Goal: Transaction & Acquisition: Download file/media

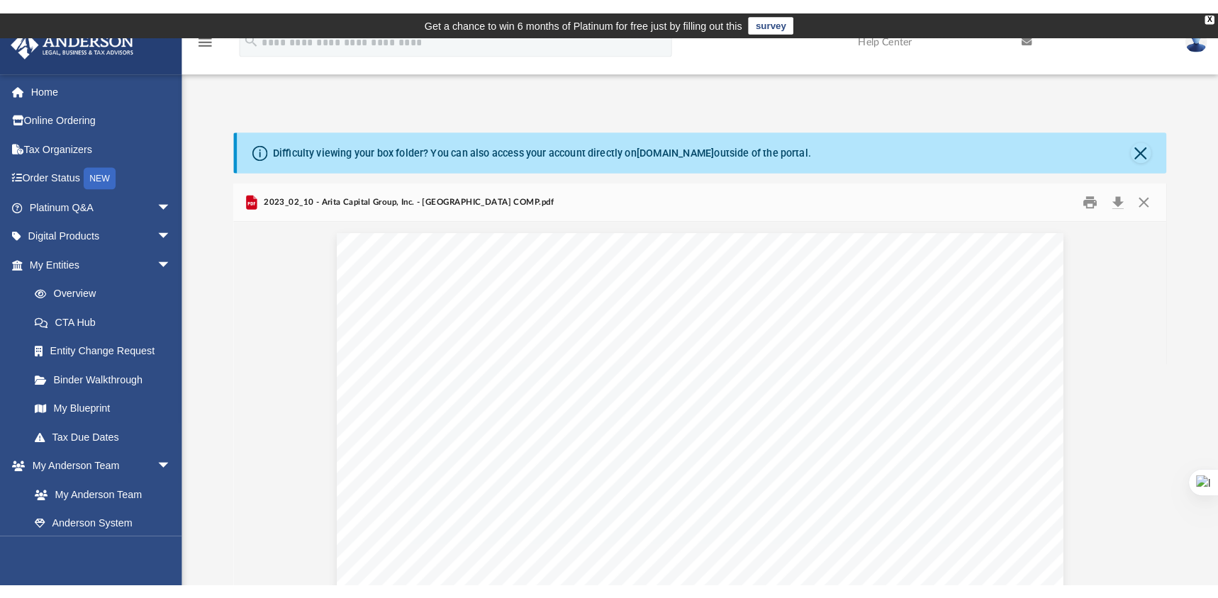
scroll to position [268, 898]
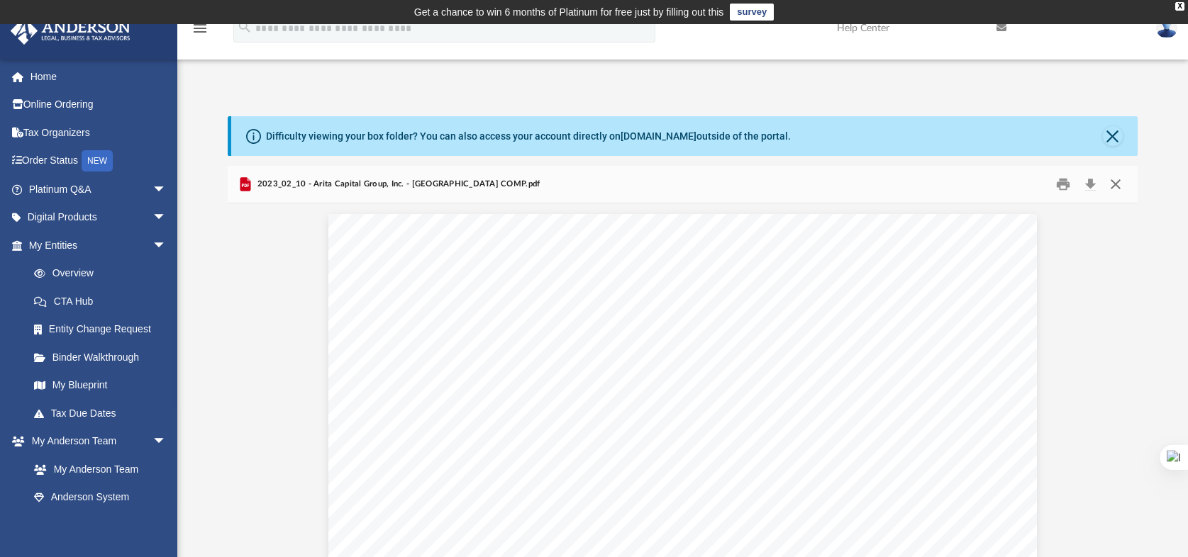
click at [1110, 187] on button "Close" at bounding box center [1115, 184] width 26 height 22
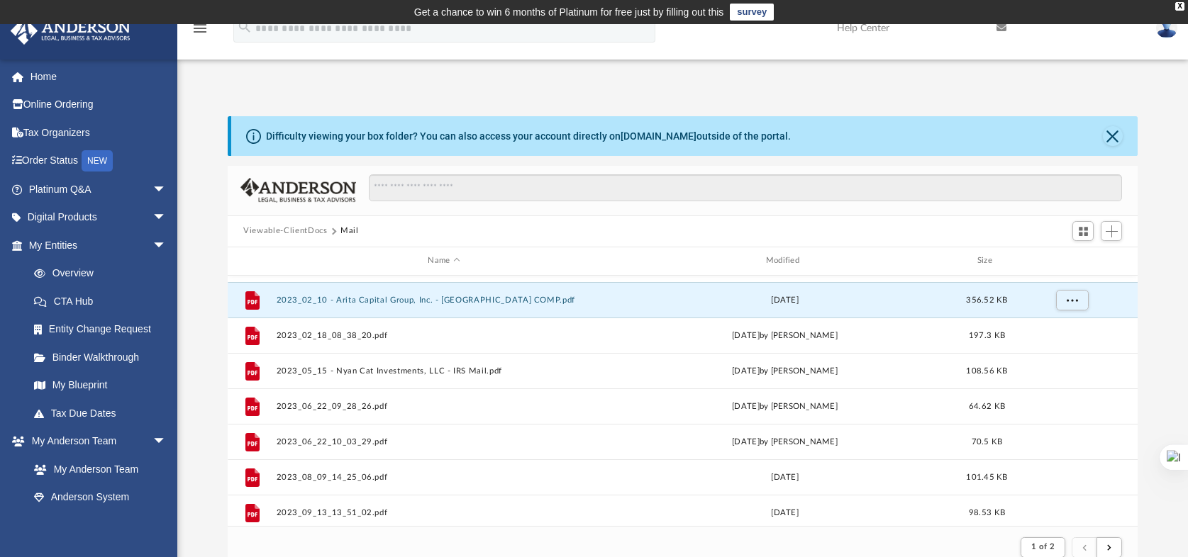
click at [289, 231] on button "Viewable-ClientDocs" at bounding box center [285, 231] width 84 height 13
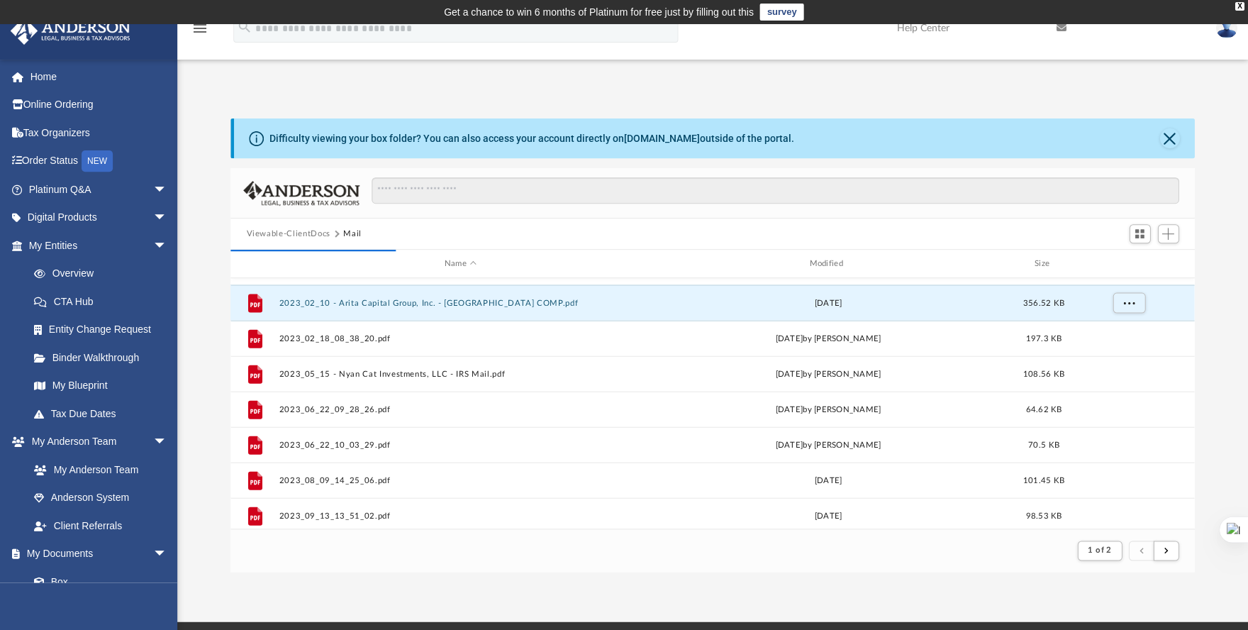
scroll to position [268, 953]
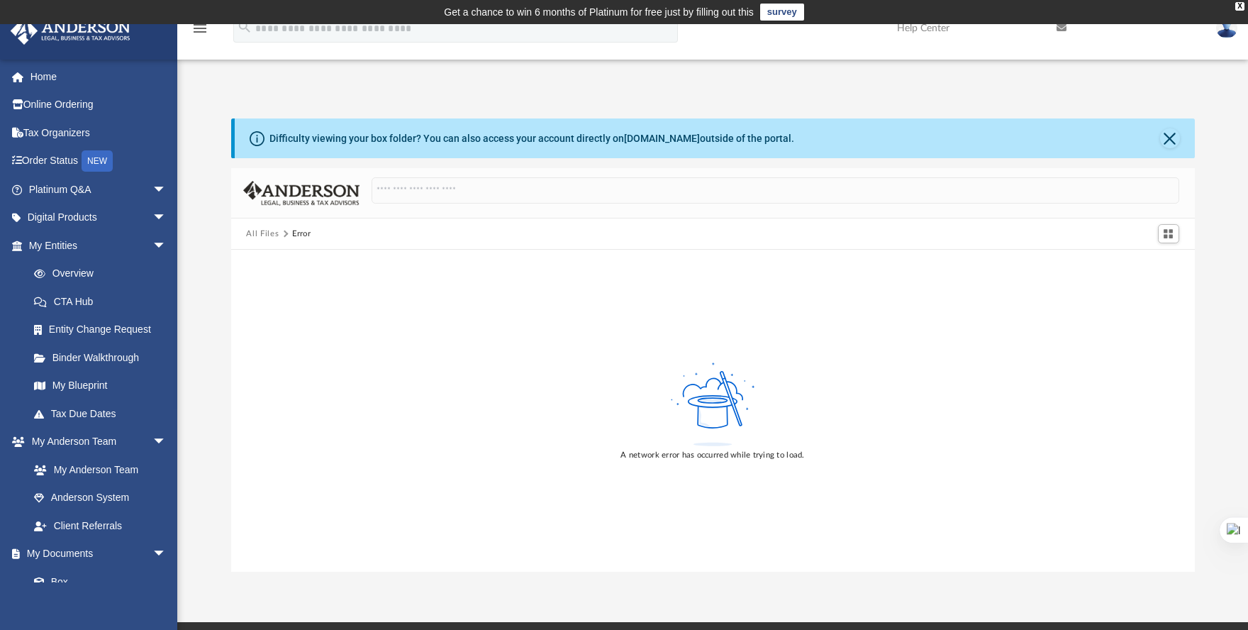
click at [255, 233] on button "All Files" at bounding box center [262, 234] width 33 height 13
click at [152, 435] on span "arrow_drop_down" at bounding box center [166, 442] width 28 height 29
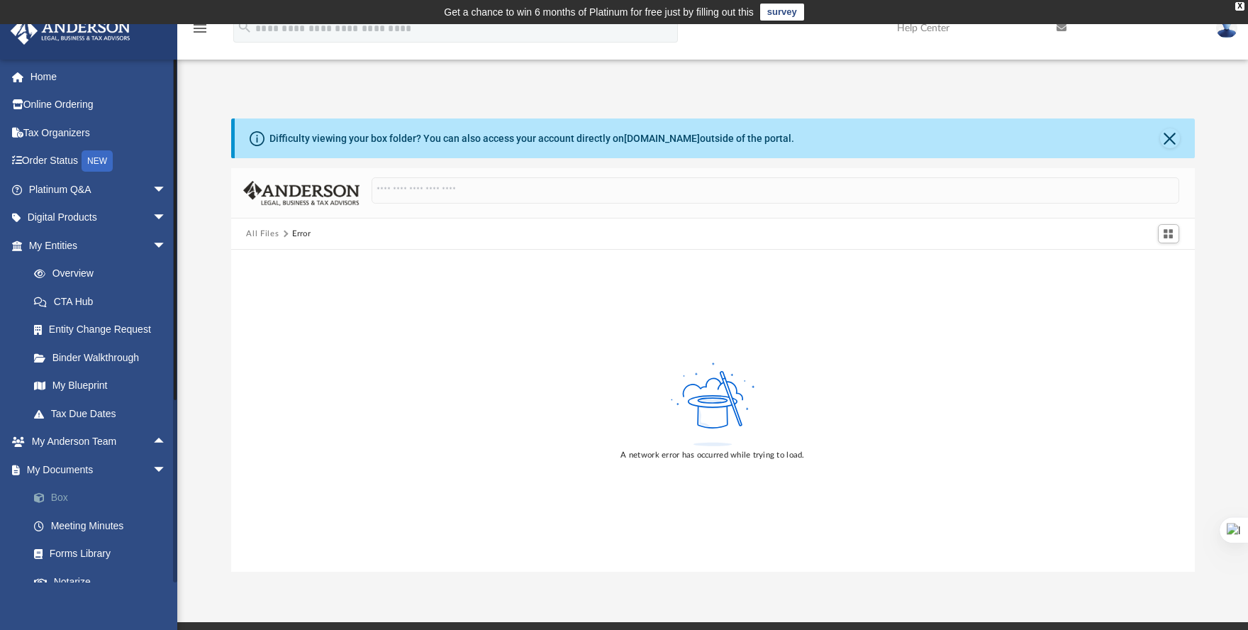
click at [61, 499] on link "Box" at bounding box center [104, 498] width 168 height 28
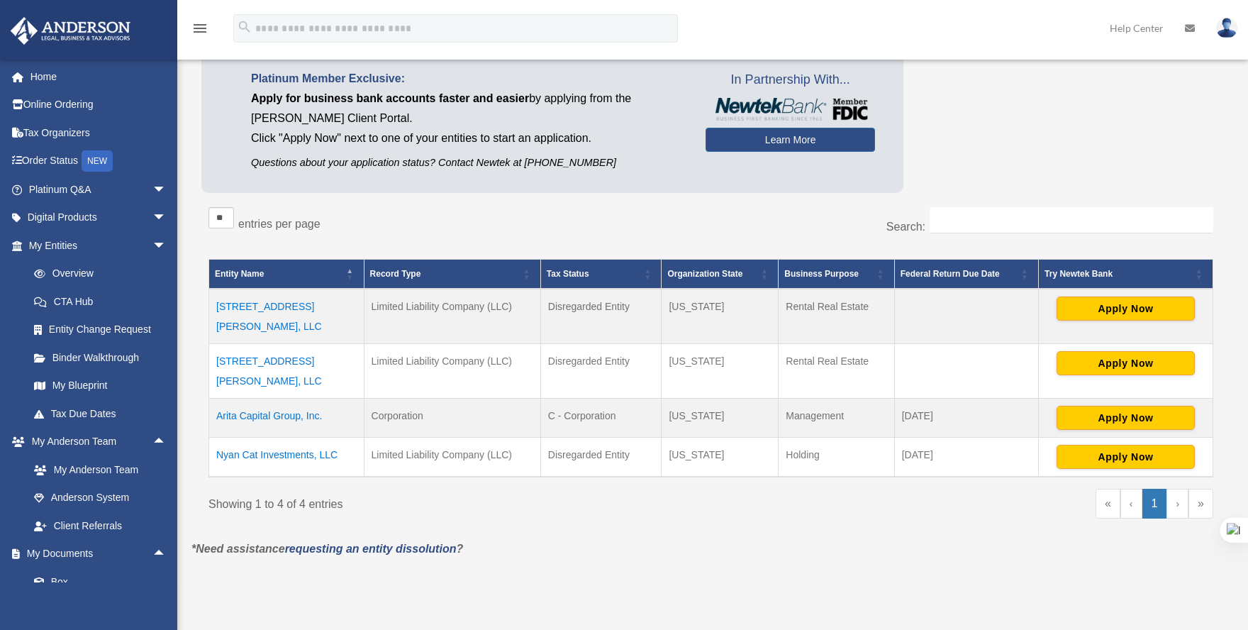
scroll to position [145, 0]
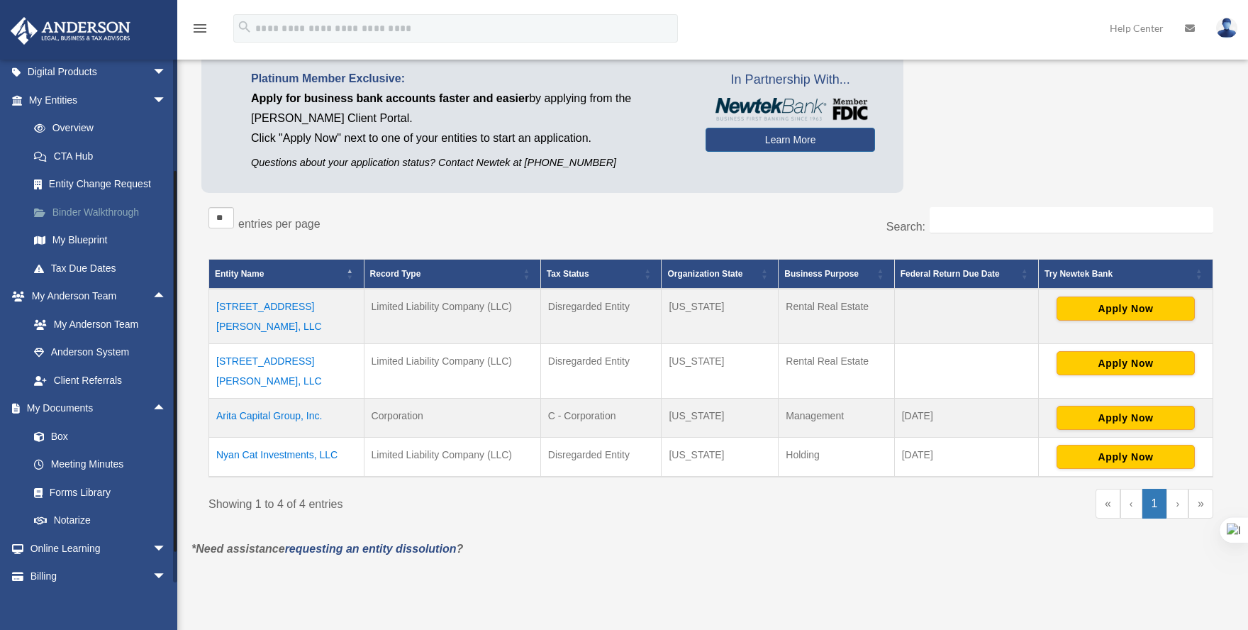
click at [90, 200] on link "Binder Walkthrough" at bounding box center [104, 212] width 168 height 28
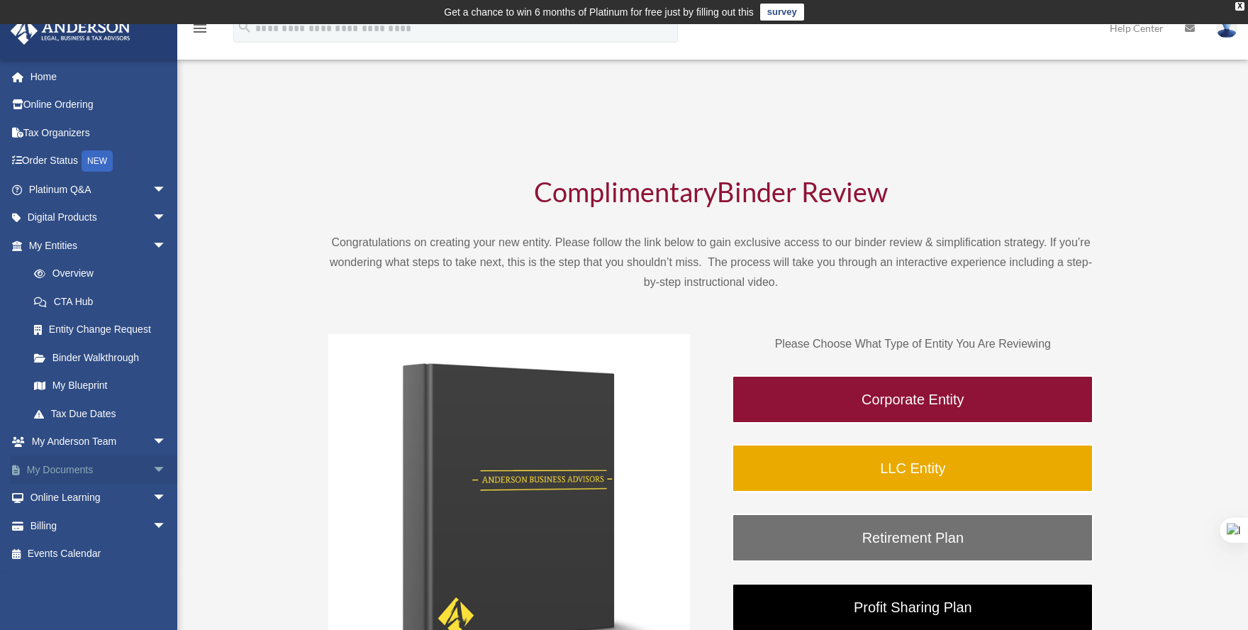
click at [88, 471] on link "My Documents arrow_drop_down" at bounding box center [99, 469] width 178 height 28
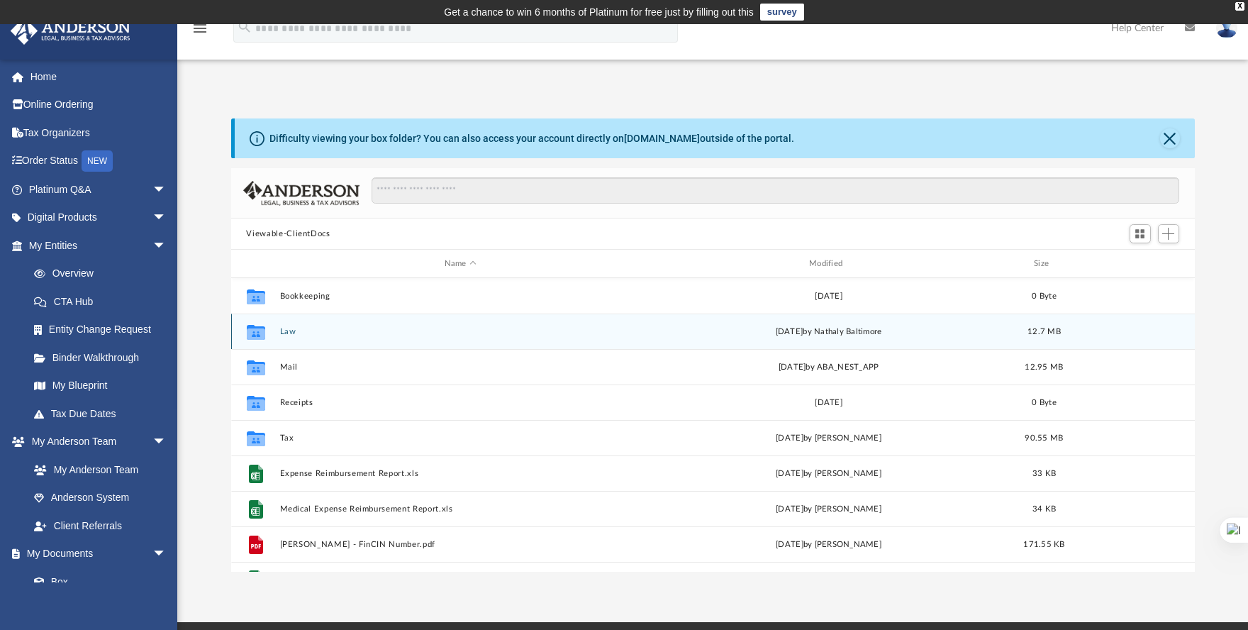
click at [286, 330] on button "Law" at bounding box center [460, 331] width 362 height 9
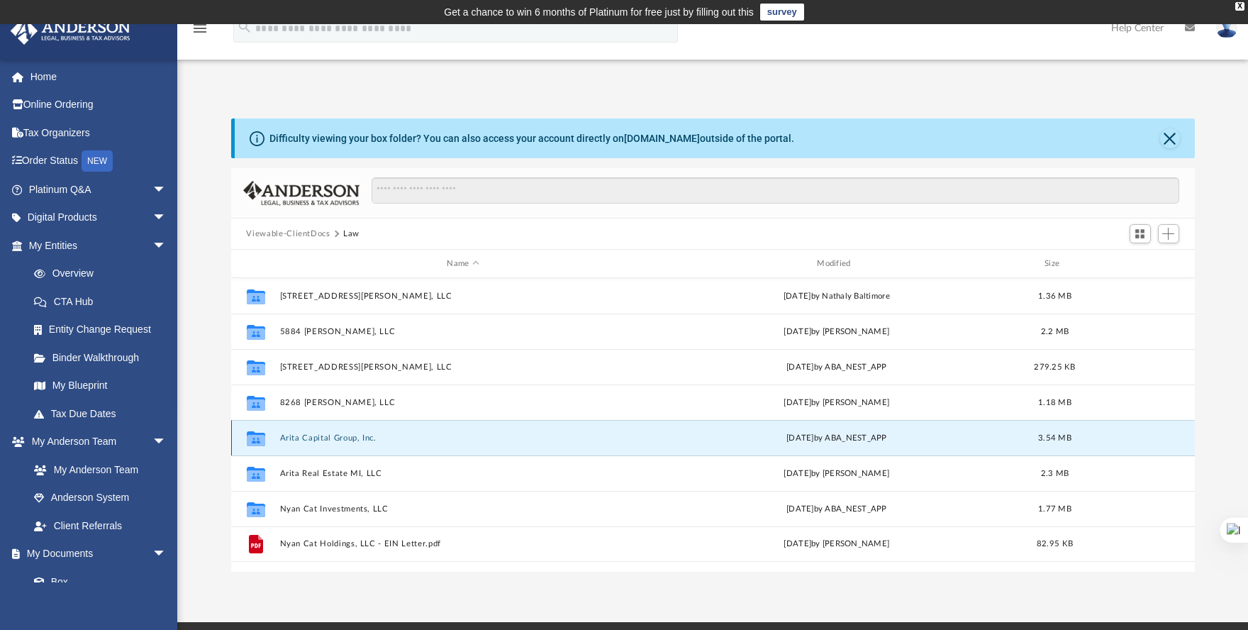
click at [303, 438] on button "Arita Capital Group, Inc." at bounding box center [462, 437] width 367 height 9
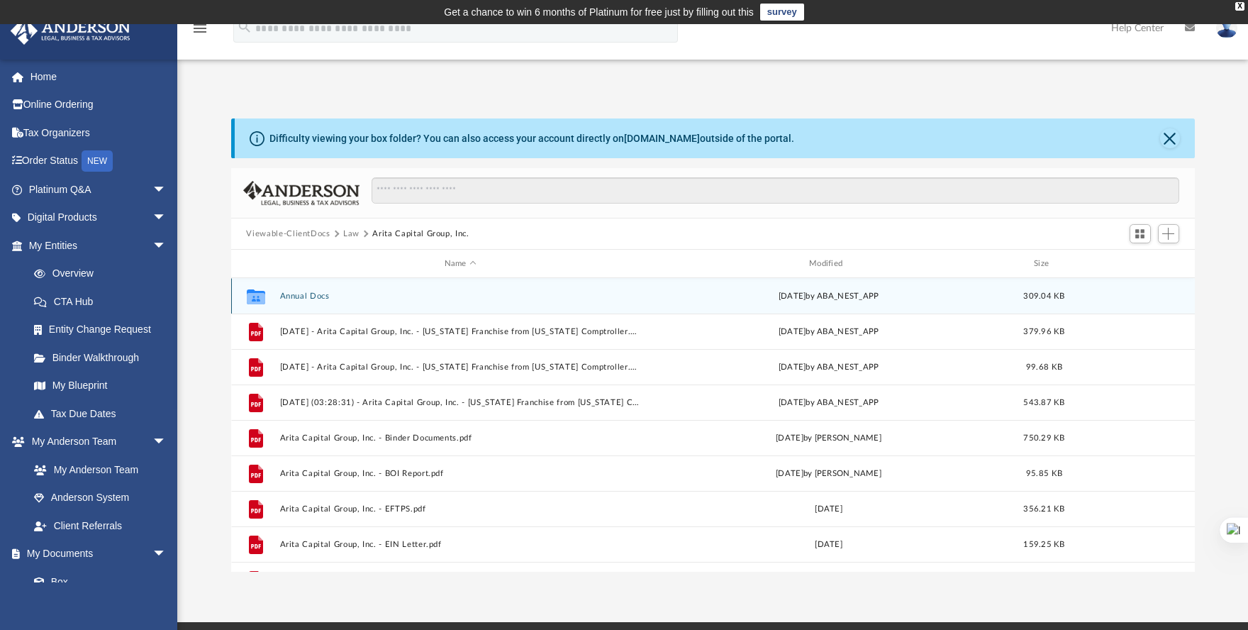
click at [313, 301] on div "Collaborated Folder Annual Docs [DATE] by ABA_NEST_APP 309.04 KB" at bounding box center [713, 295] width 964 height 35
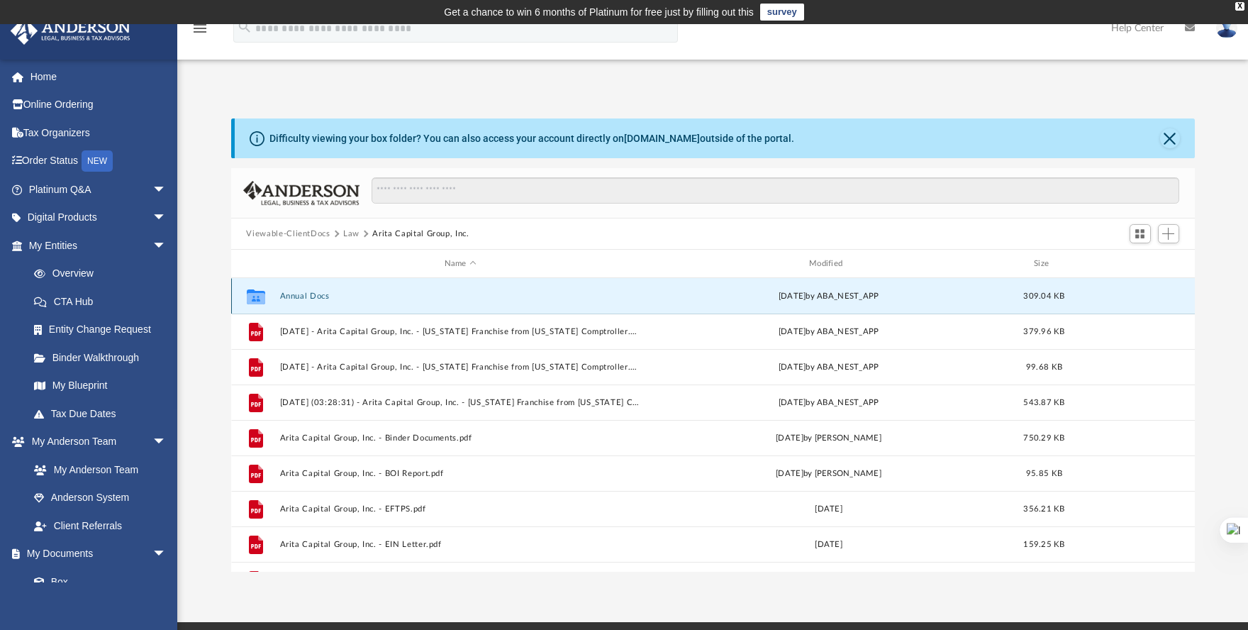
click at [314, 295] on button "Annual Docs" at bounding box center [460, 295] width 362 height 9
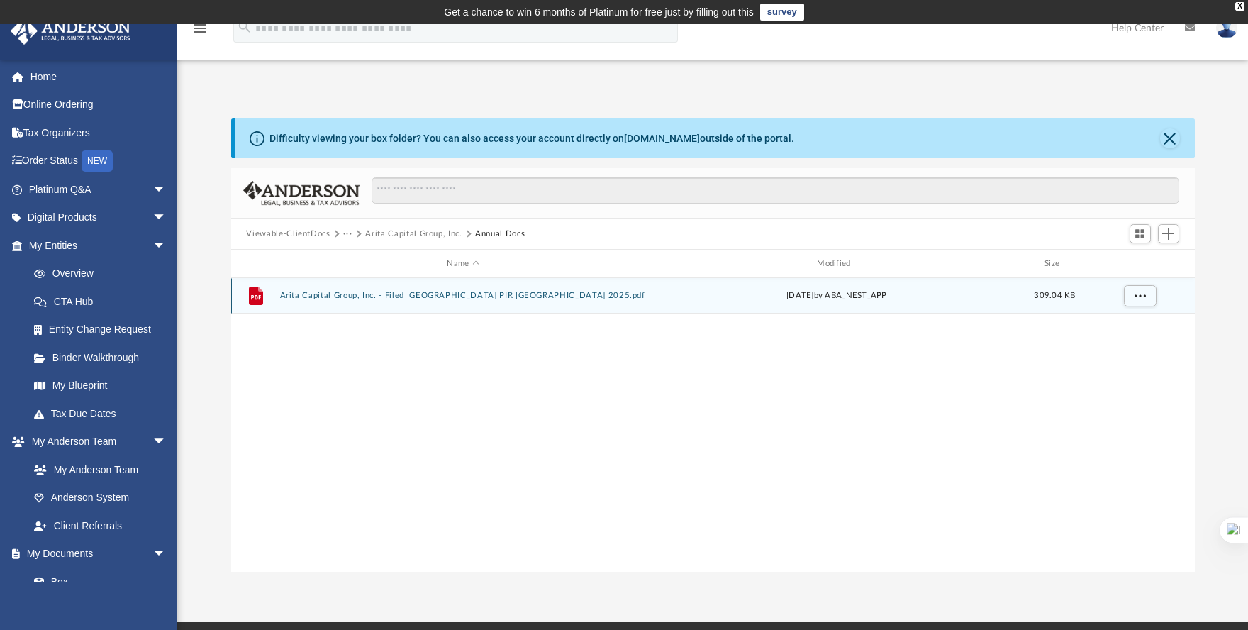
click at [321, 296] on button "Arita Capital Group, Inc. - Filed [GEOGRAPHIC_DATA] PIR [GEOGRAPHIC_DATA] 2025.…" at bounding box center [462, 295] width 367 height 9
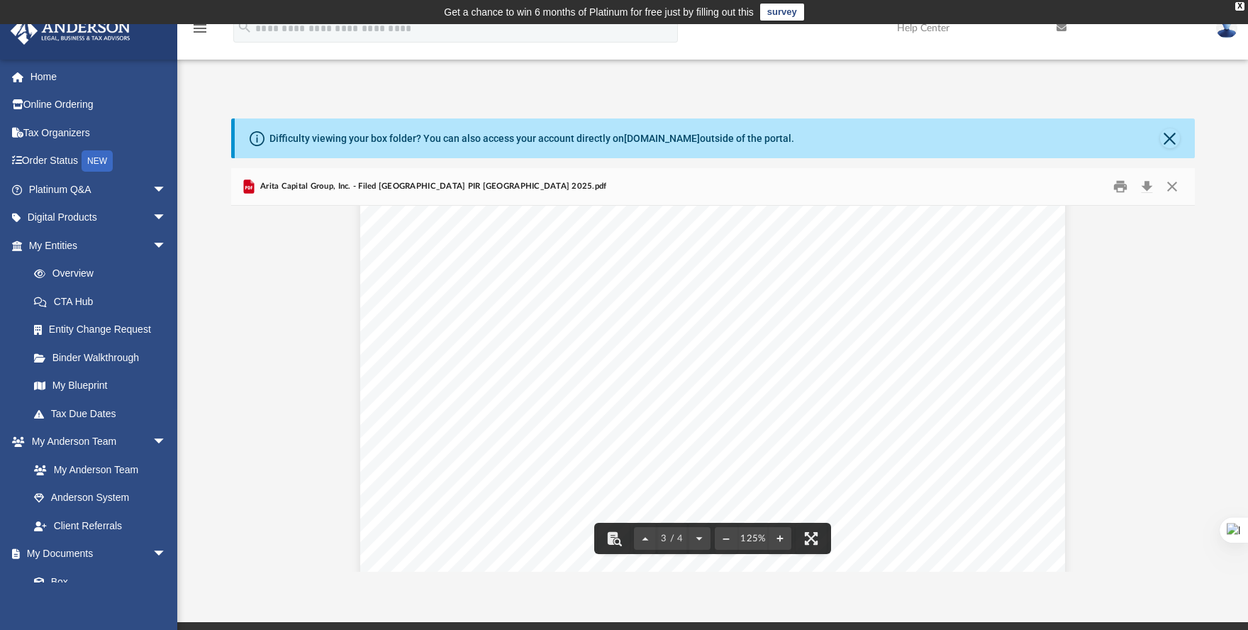
scroll to position [1981, 0]
click at [1145, 186] on button "Download" at bounding box center [1147, 187] width 26 height 22
